Goal: Task Accomplishment & Management: Use online tool/utility

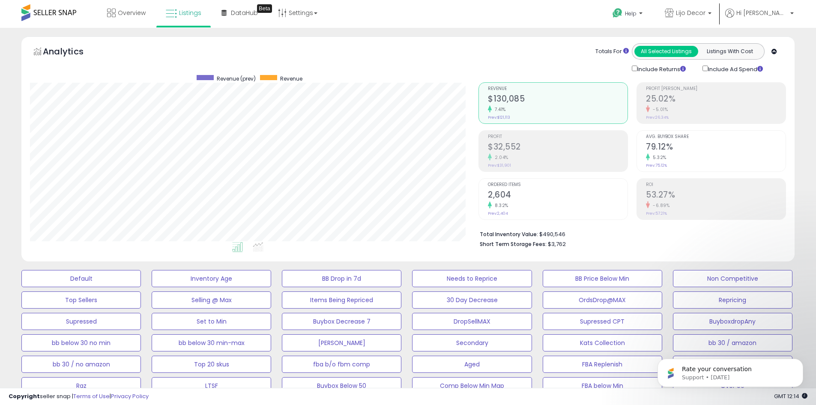
scroll to position [176, 449]
click at [130, 14] on span "Overview" at bounding box center [132, 13] width 28 height 9
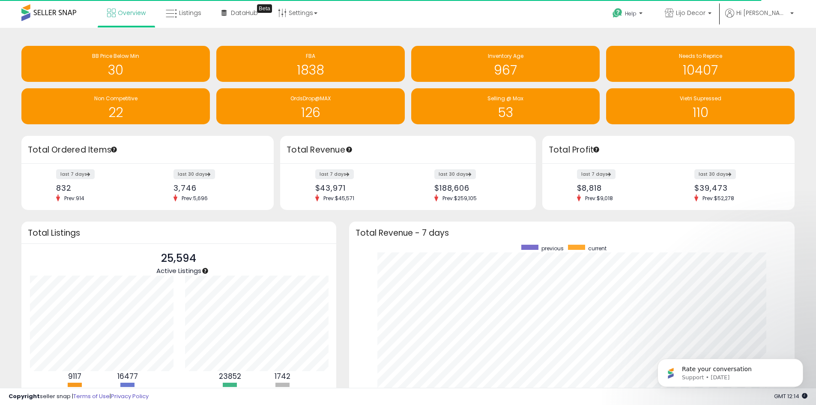
scroll to position [428354, 428088]
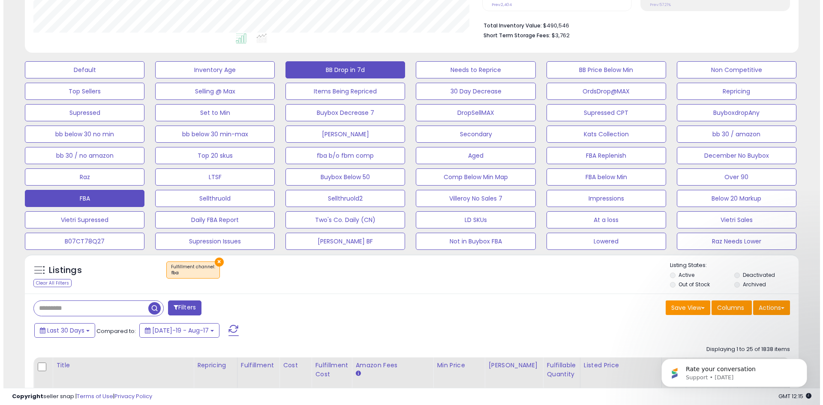
scroll to position [214, 0]
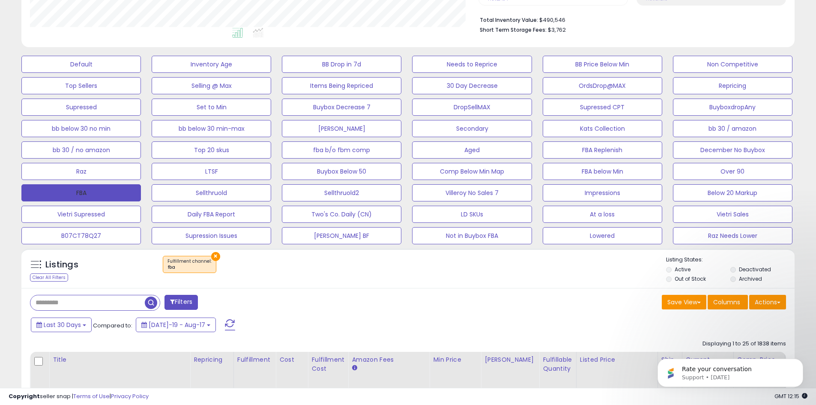
click at [96, 191] on button "FBA" at bounding box center [81, 192] width 120 height 17
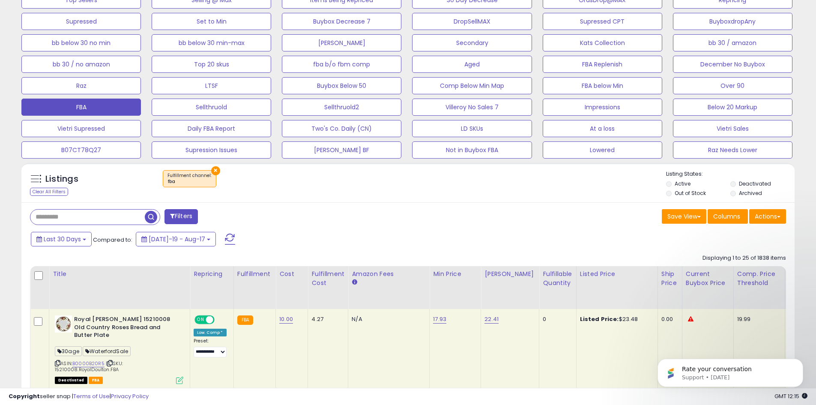
scroll to position [176, 449]
click at [773, 216] on button "Actions" at bounding box center [767, 216] width 37 height 15
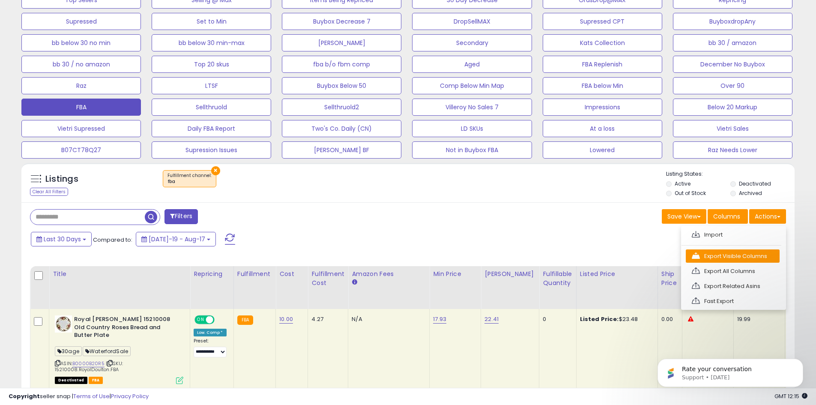
click at [755, 255] on link "Export Visible Columns" at bounding box center [733, 255] width 94 height 13
